Goal: Information Seeking & Learning: Learn about a topic

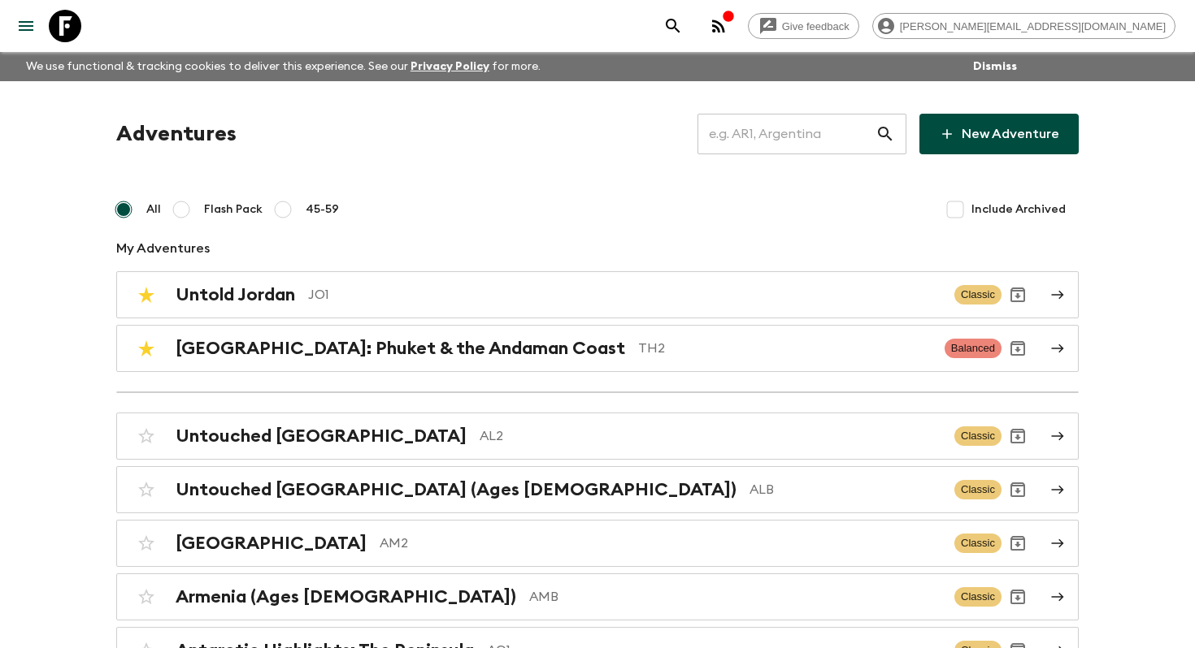
scroll to position [1023, 0]
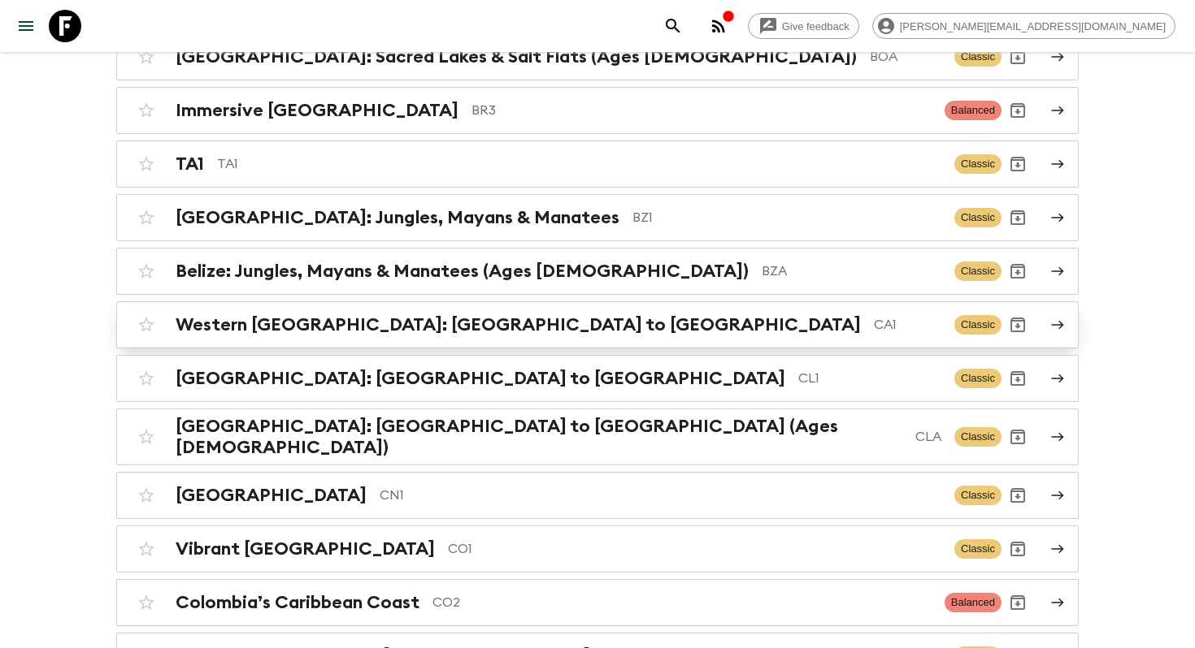
click at [874, 324] on p "CA1" at bounding box center [907, 325] width 67 height 20
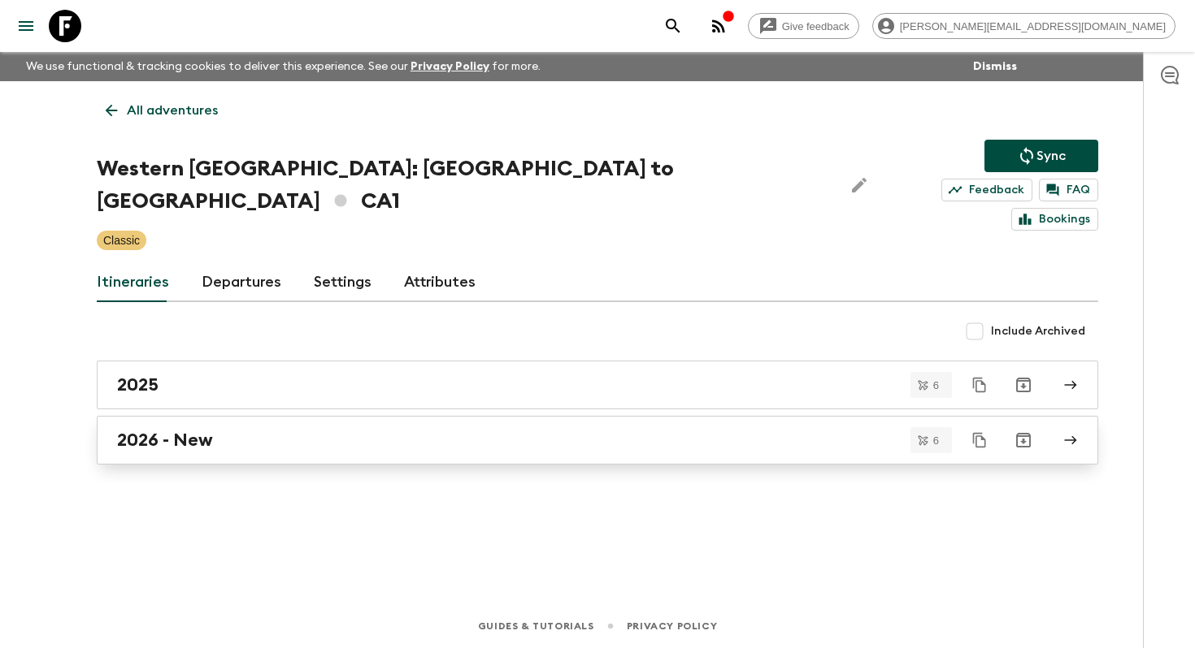
click at [212, 423] on link "2026 - New" at bounding box center [597, 440] width 1001 height 49
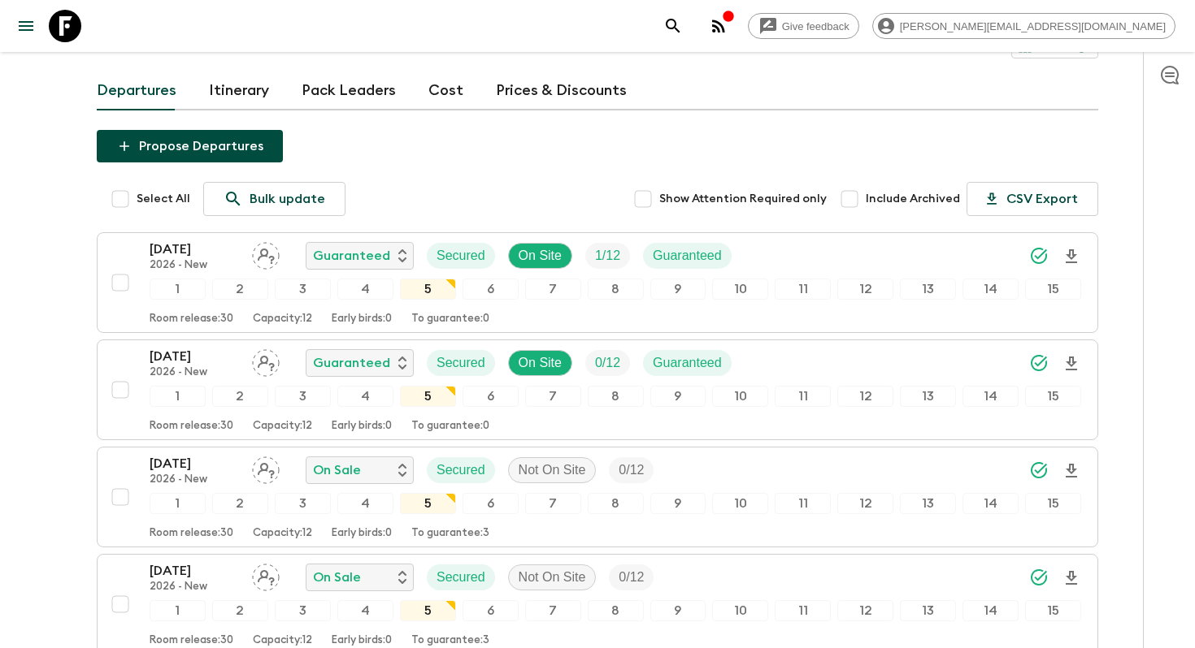
scroll to position [106, 0]
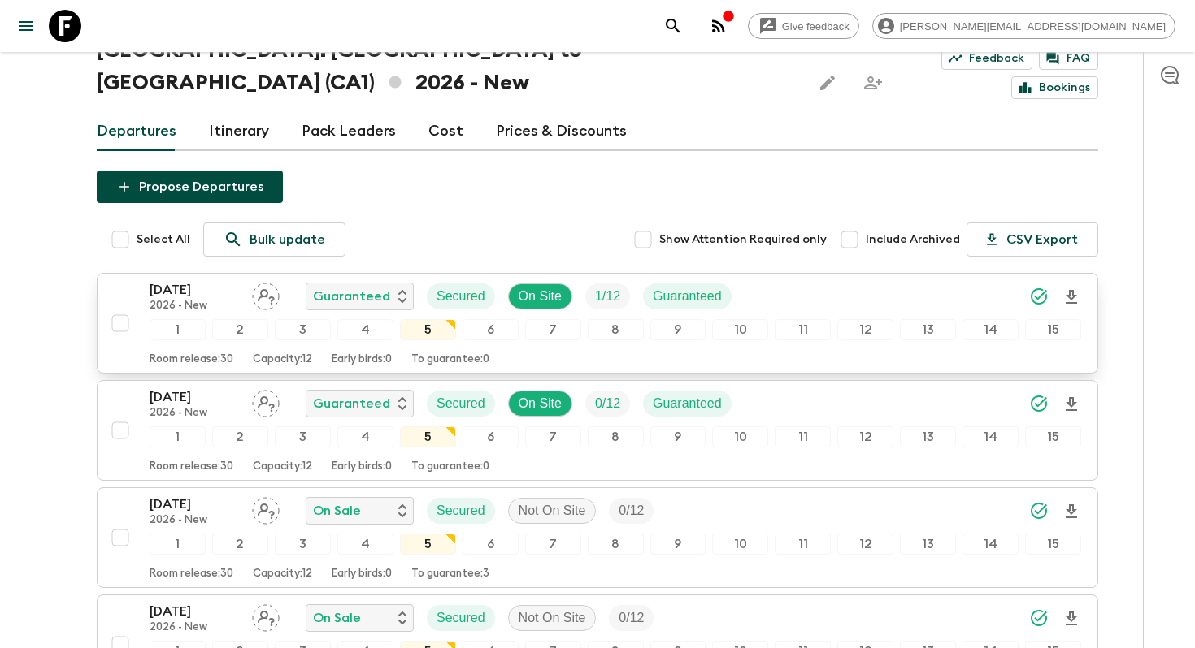
click at [178, 280] on p "[DATE]" at bounding box center [194, 290] width 89 height 20
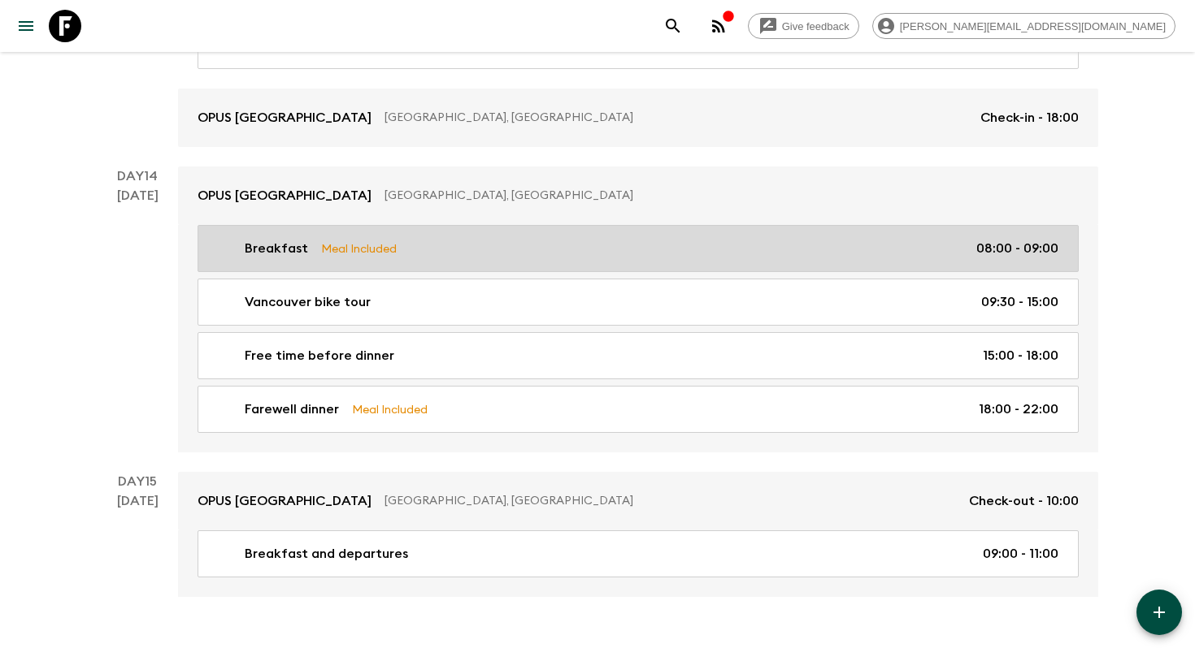
scroll to position [5853, 0]
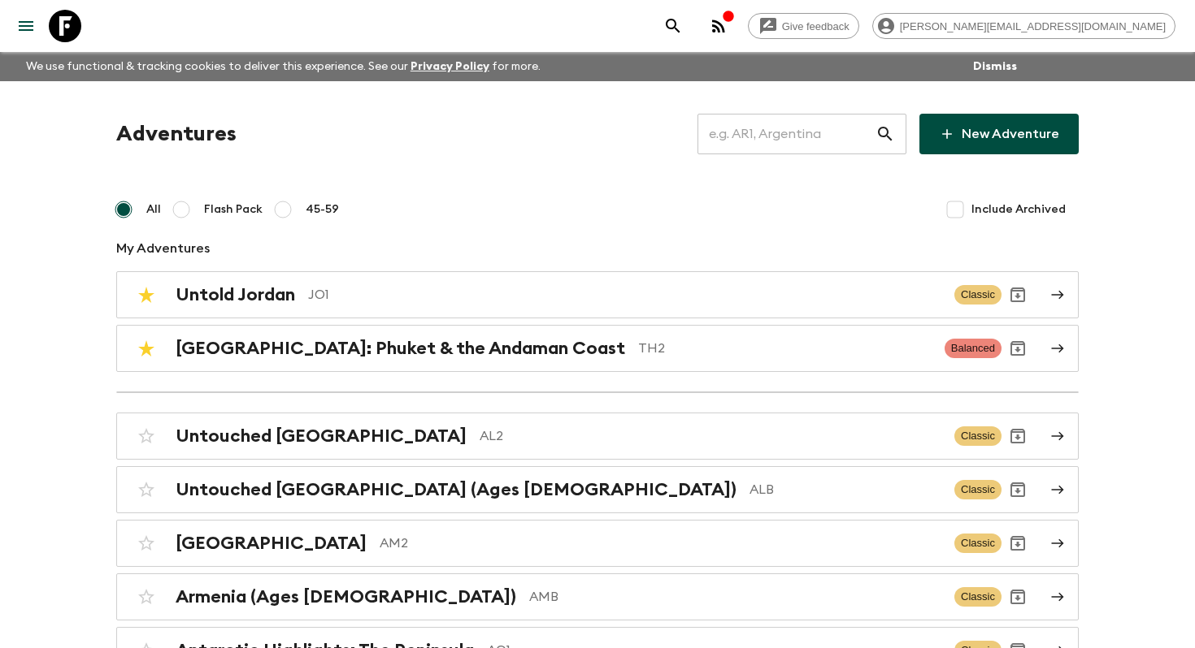
scroll to position [1023, 0]
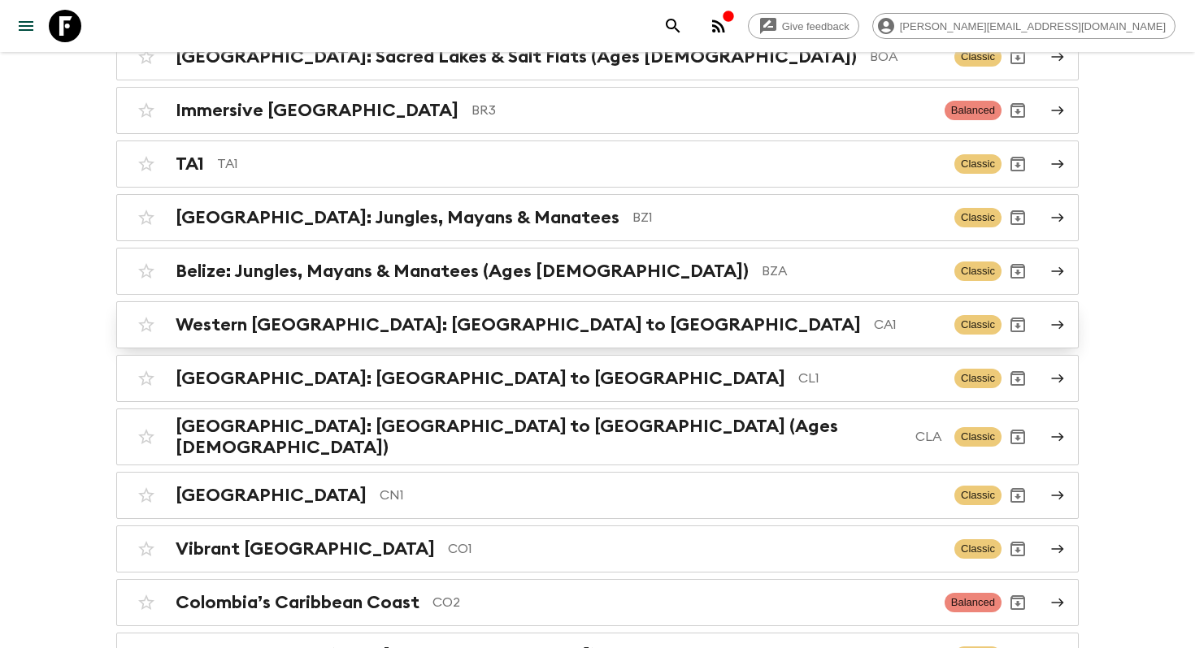
click at [505, 319] on h2 "Western [GEOGRAPHIC_DATA]: [GEOGRAPHIC_DATA] to [GEOGRAPHIC_DATA]" at bounding box center [518, 324] width 685 height 21
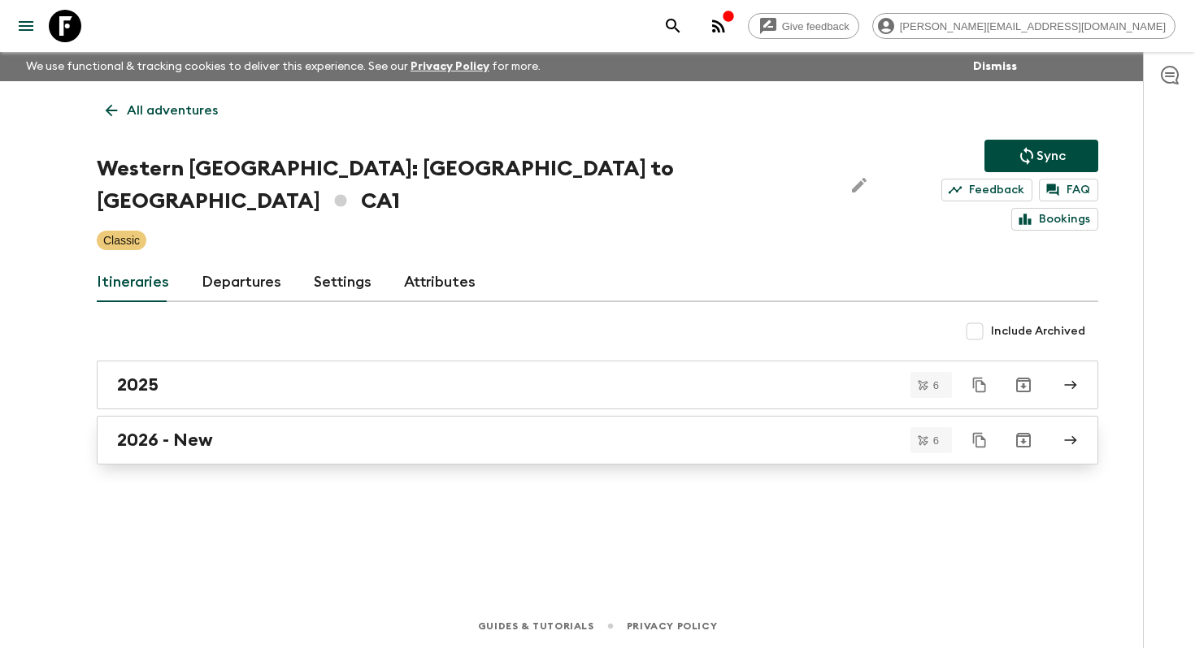
click at [353, 430] on div "2026 - New" at bounding box center [582, 440] width 930 height 21
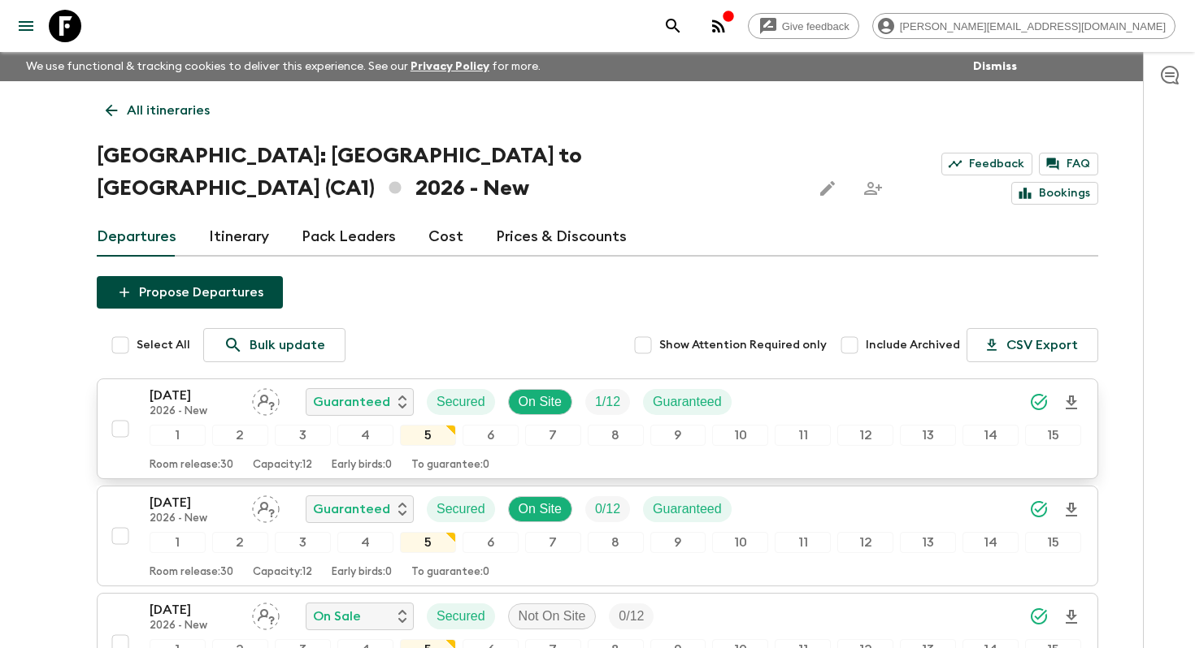
click at [185, 386] on p "[DATE]" at bounding box center [194, 396] width 89 height 20
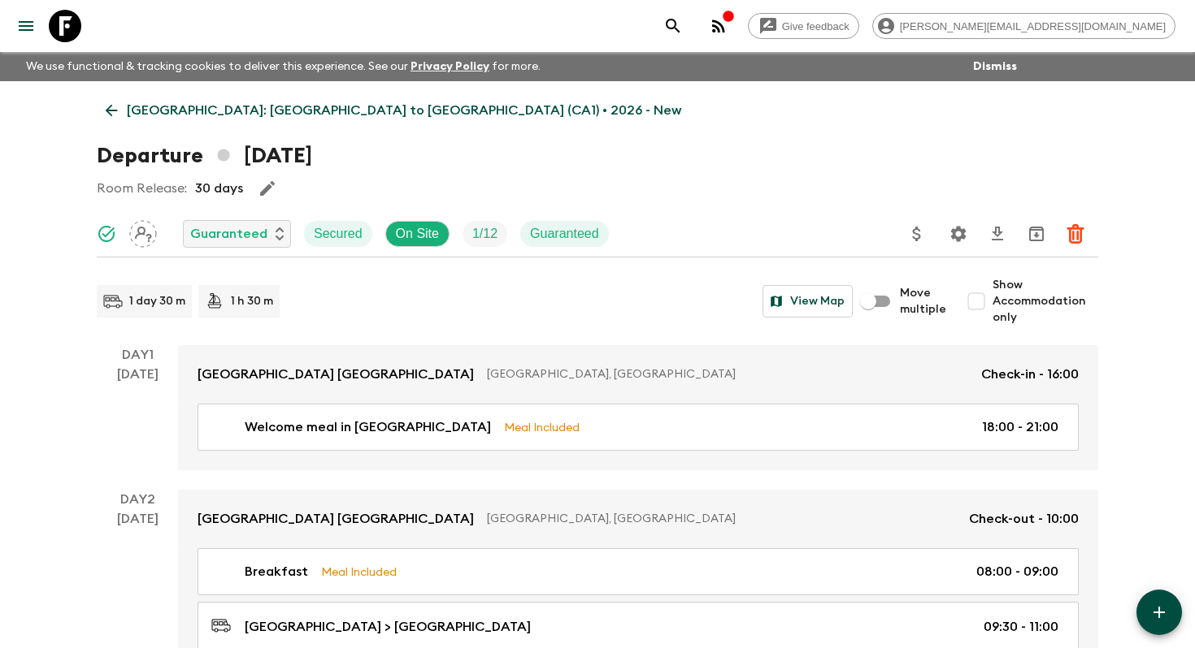
scroll to position [167, 0]
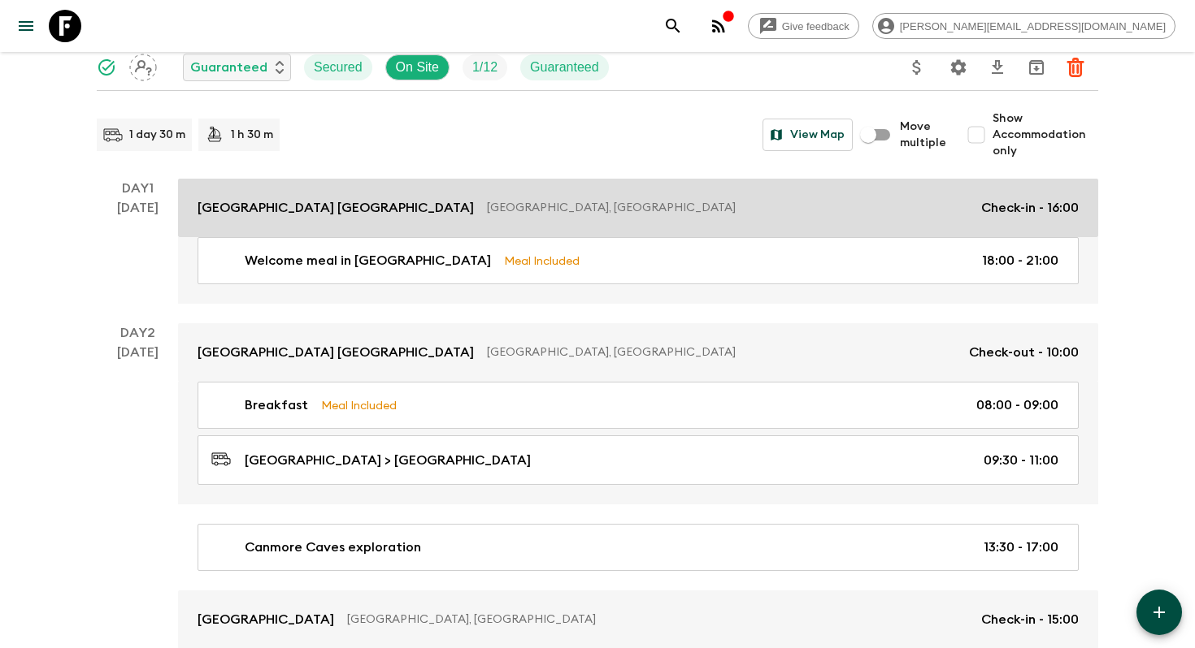
click at [290, 202] on p "[GEOGRAPHIC_DATA] [GEOGRAPHIC_DATA]" at bounding box center [335, 208] width 276 height 20
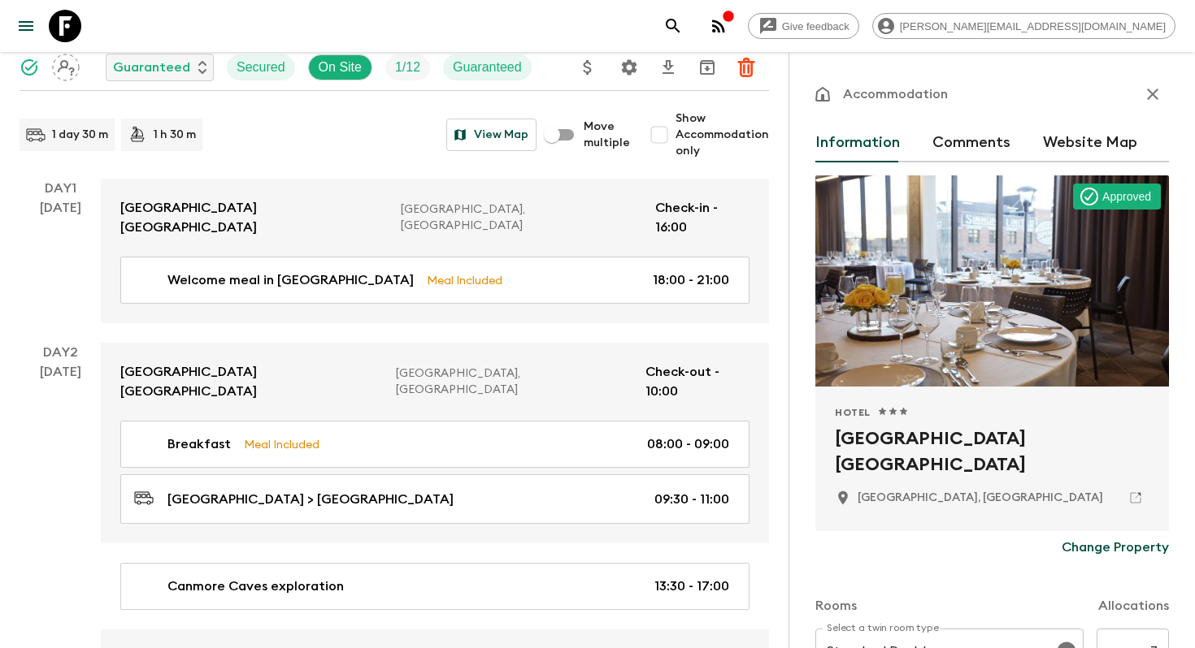
click at [899, 433] on h2 "[GEOGRAPHIC_DATA] [GEOGRAPHIC_DATA]" at bounding box center [992, 452] width 314 height 52
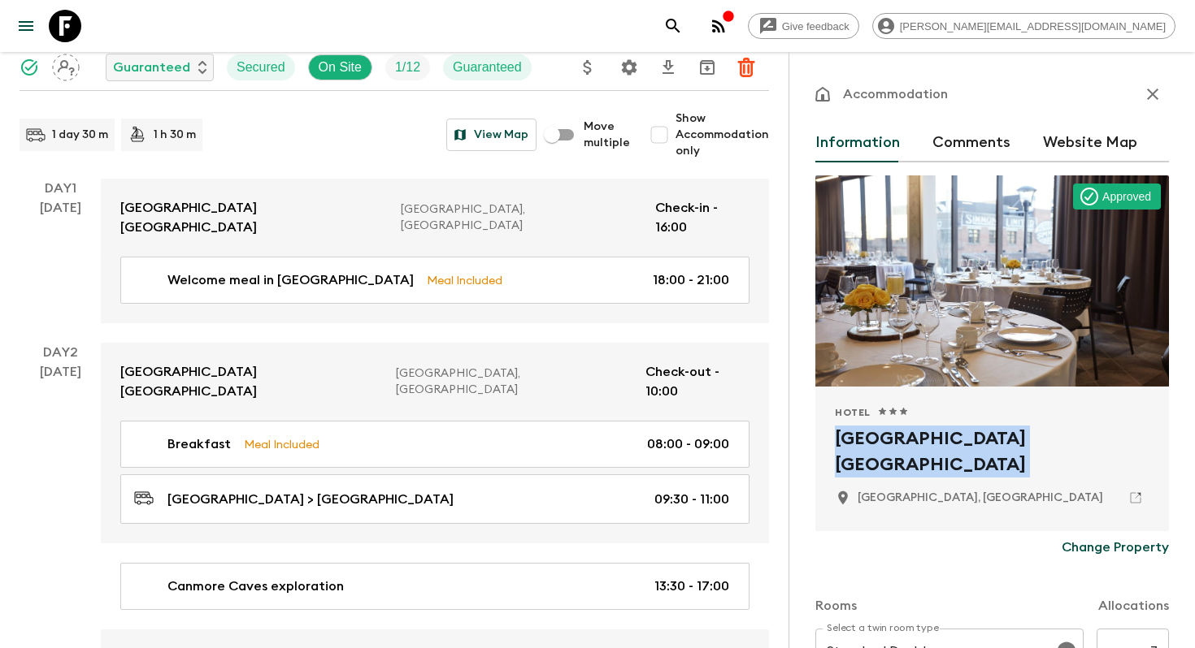
click at [899, 433] on h2 "[GEOGRAPHIC_DATA] [GEOGRAPHIC_DATA]" at bounding box center [992, 452] width 314 height 52
copy div "[GEOGRAPHIC_DATA] [GEOGRAPHIC_DATA]"
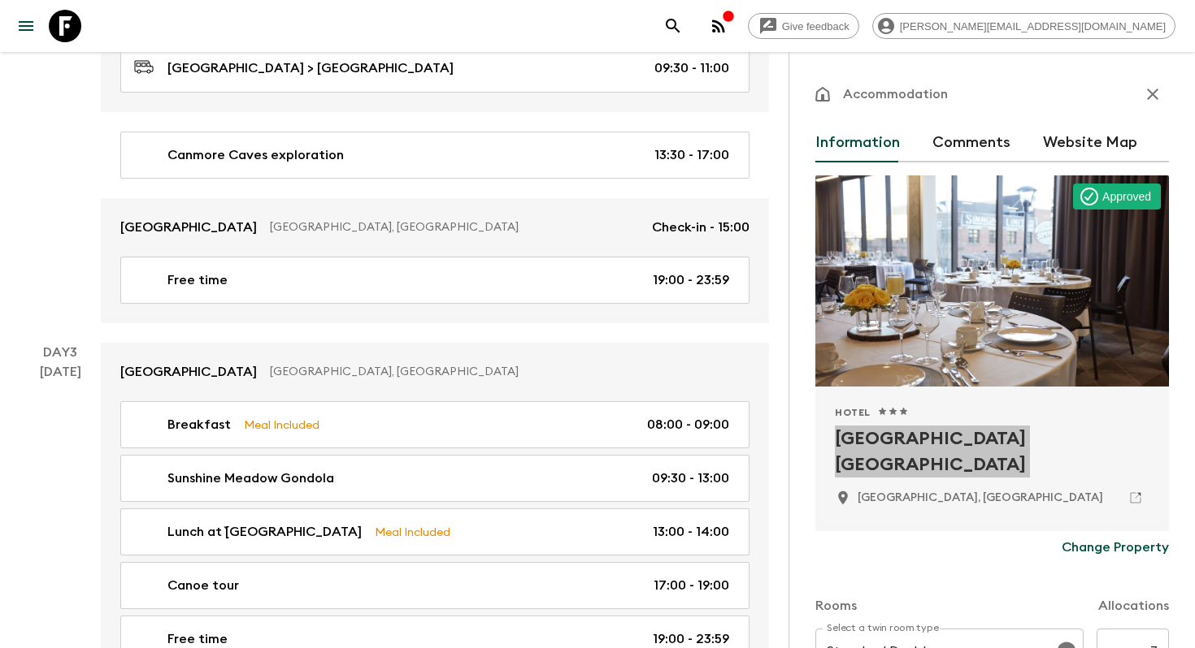
scroll to position [670, 0]
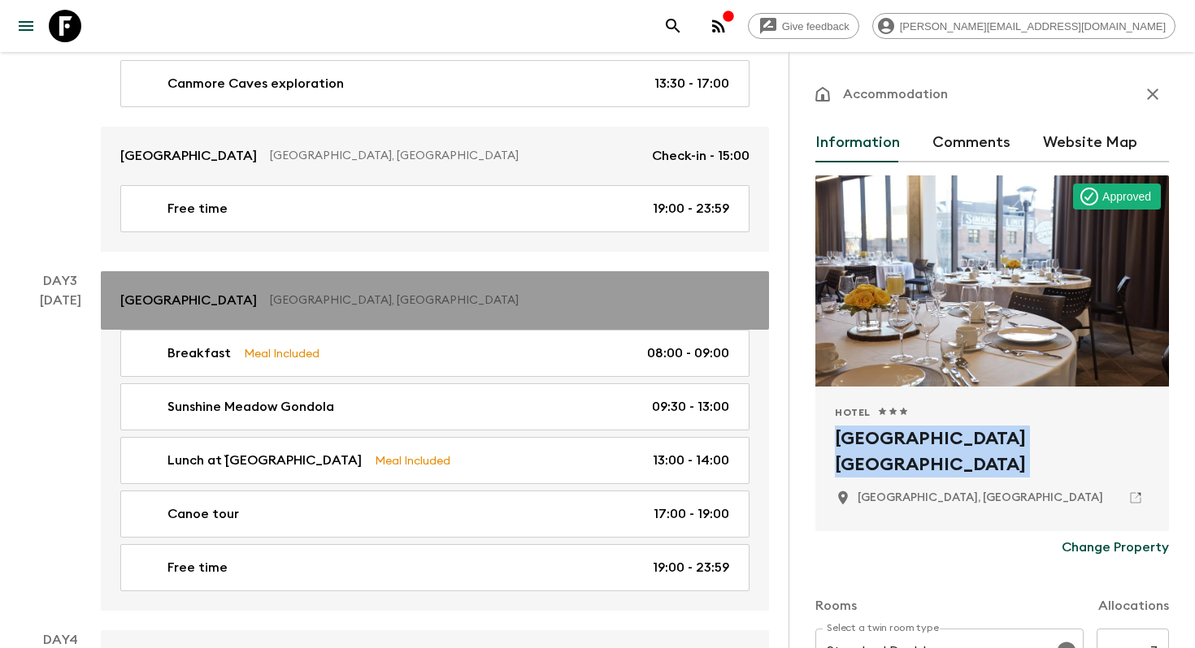
click at [176, 291] on p "[GEOGRAPHIC_DATA]" at bounding box center [188, 301] width 137 height 20
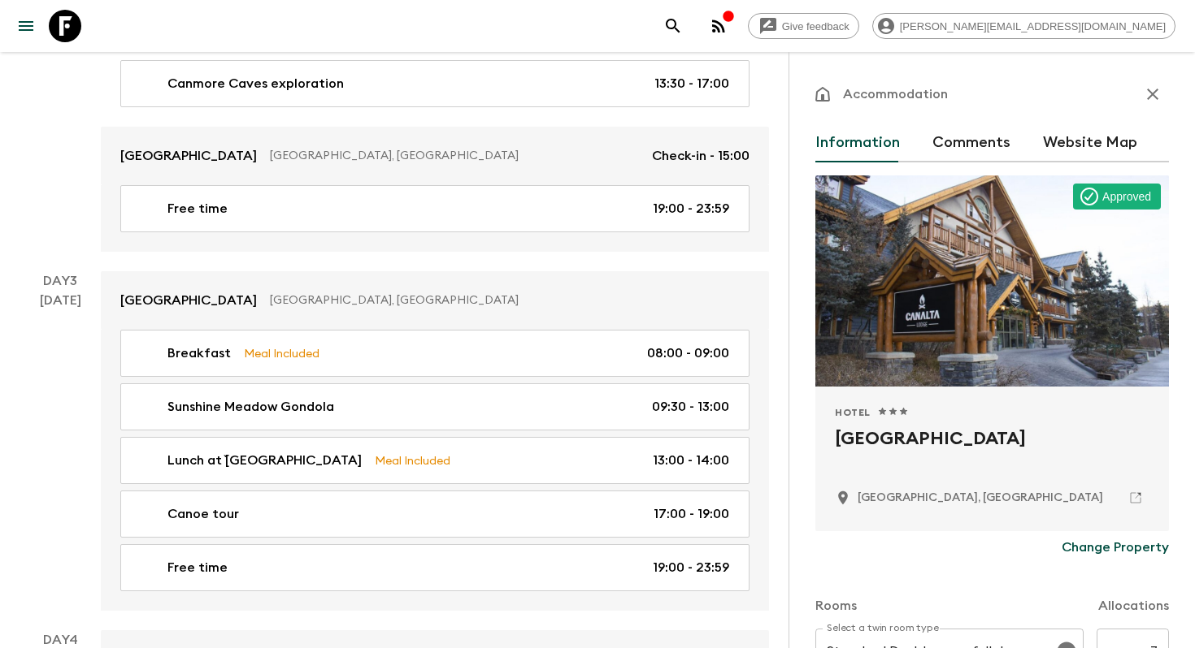
click at [869, 423] on div "Hotel 1 Star 2 Stars 3 Stars 4 Stars 5 Stars Canalta Lodge [GEOGRAPHIC_DATA], […" at bounding box center [992, 459] width 314 height 106
click at [863, 437] on h2 "[GEOGRAPHIC_DATA]" at bounding box center [992, 452] width 314 height 52
copy div "[GEOGRAPHIC_DATA]"
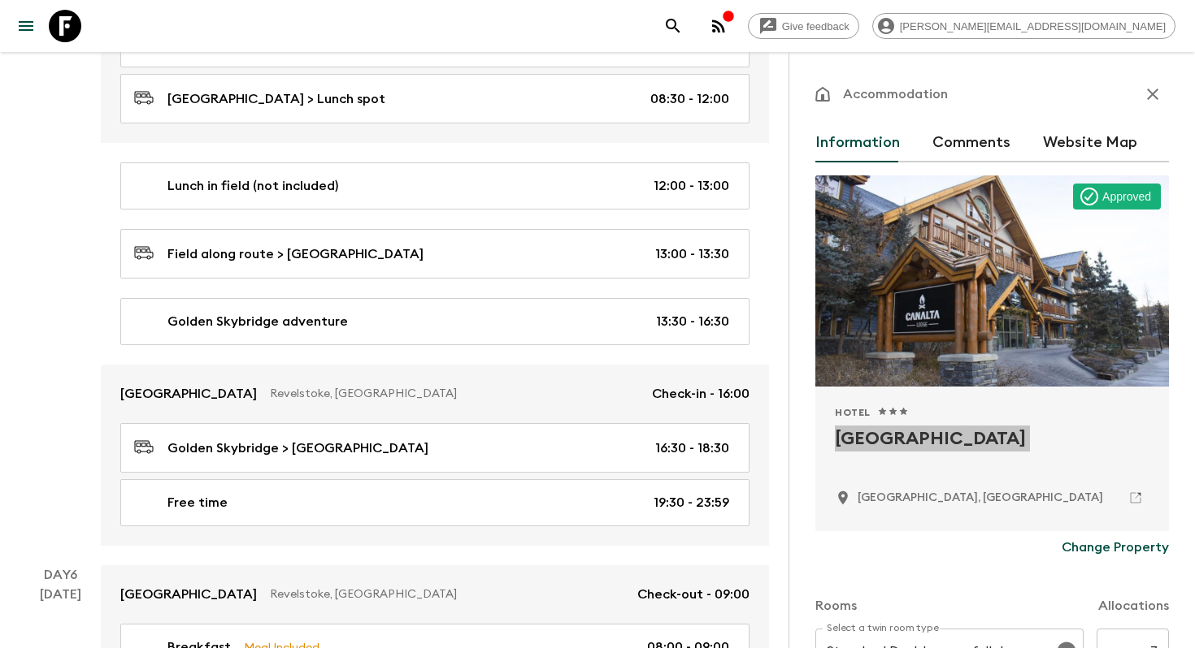
scroll to position [1611, 0]
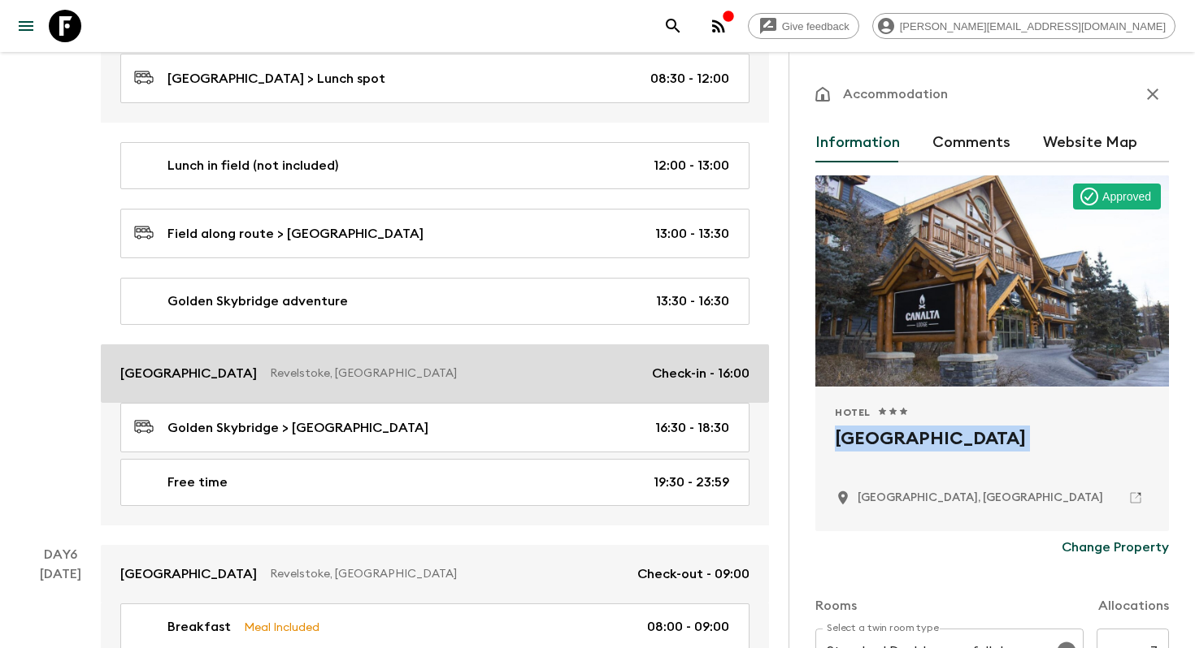
click at [215, 364] on p "[GEOGRAPHIC_DATA]" at bounding box center [188, 374] width 137 height 20
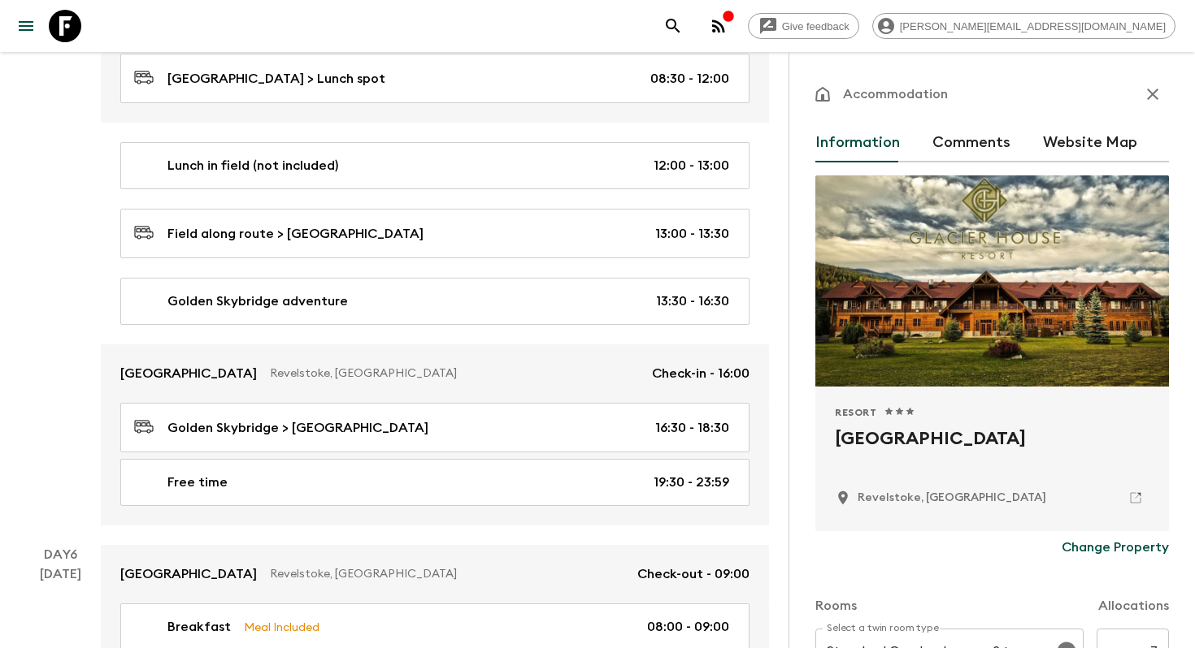
click at [879, 445] on h2 "[GEOGRAPHIC_DATA]" at bounding box center [992, 452] width 314 height 52
copy div "[GEOGRAPHIC_DATA]"
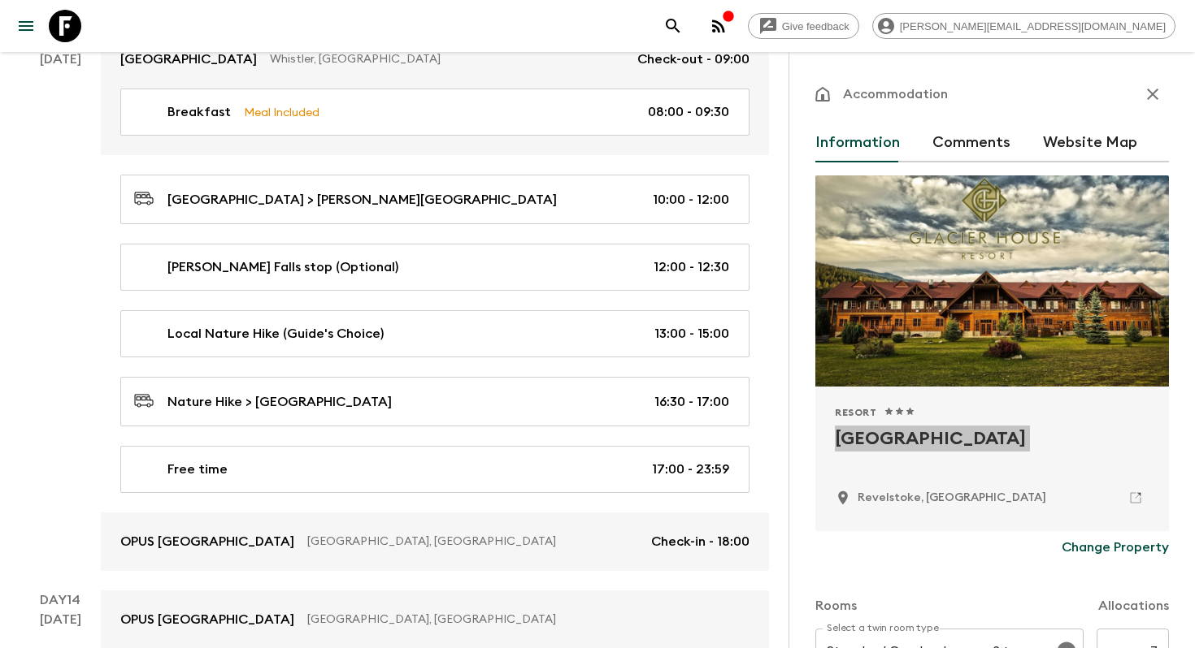
scroll to position [5883, 0]
